Goal: Task Accomplishment & Management: Use online tool/utility

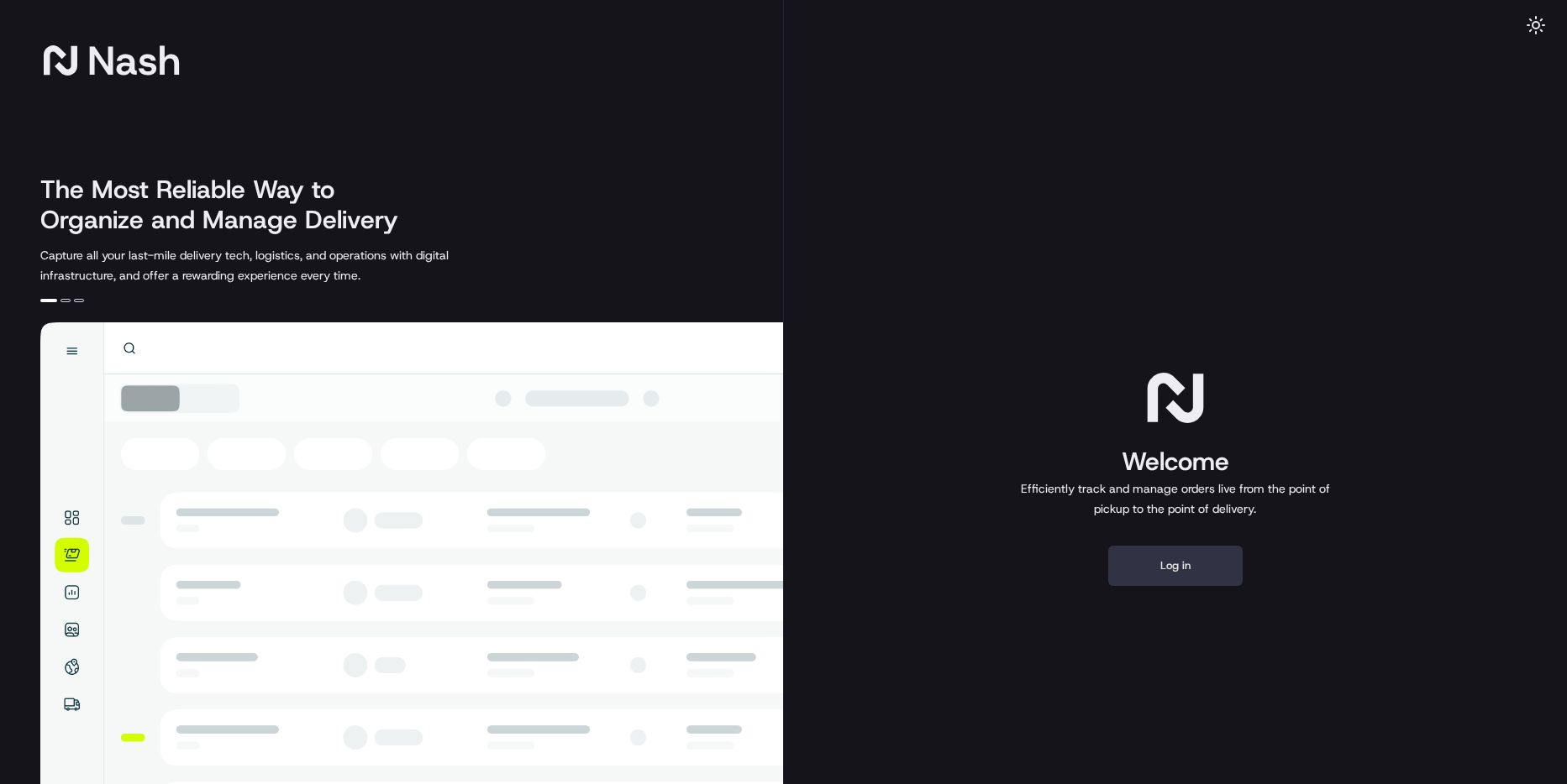
click at [1168, 567] on button "Log in" at bounding box center [1175, 565] width 135 height 40
click at [1208, 566] on button "Log in" at bounding box center [1175, 565] width 135 height 40
